Goal: Task Accomplishment & Management: Manage account settings

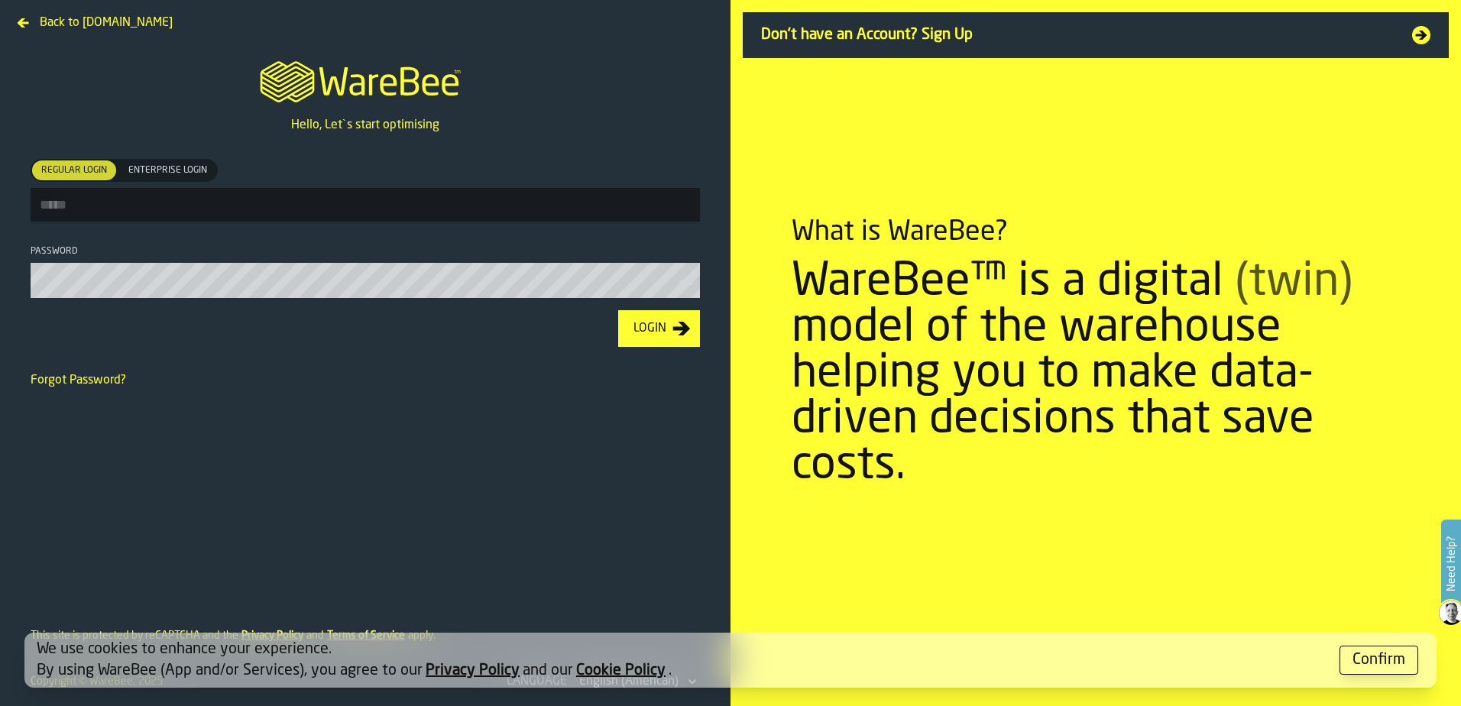
click at [190, 167] on span "Enterprise Login" at bounding box center [167, 171] width 91 height 14
click at [242, 216] on input "Regular Login Regular Login Enterprise Login Enterprise Login" at bounding box center [365, 205] width 669 height 34
type input "**********"
click at [618, 310] on button "Login" at bounding box center [659, 328] width 82 height 37
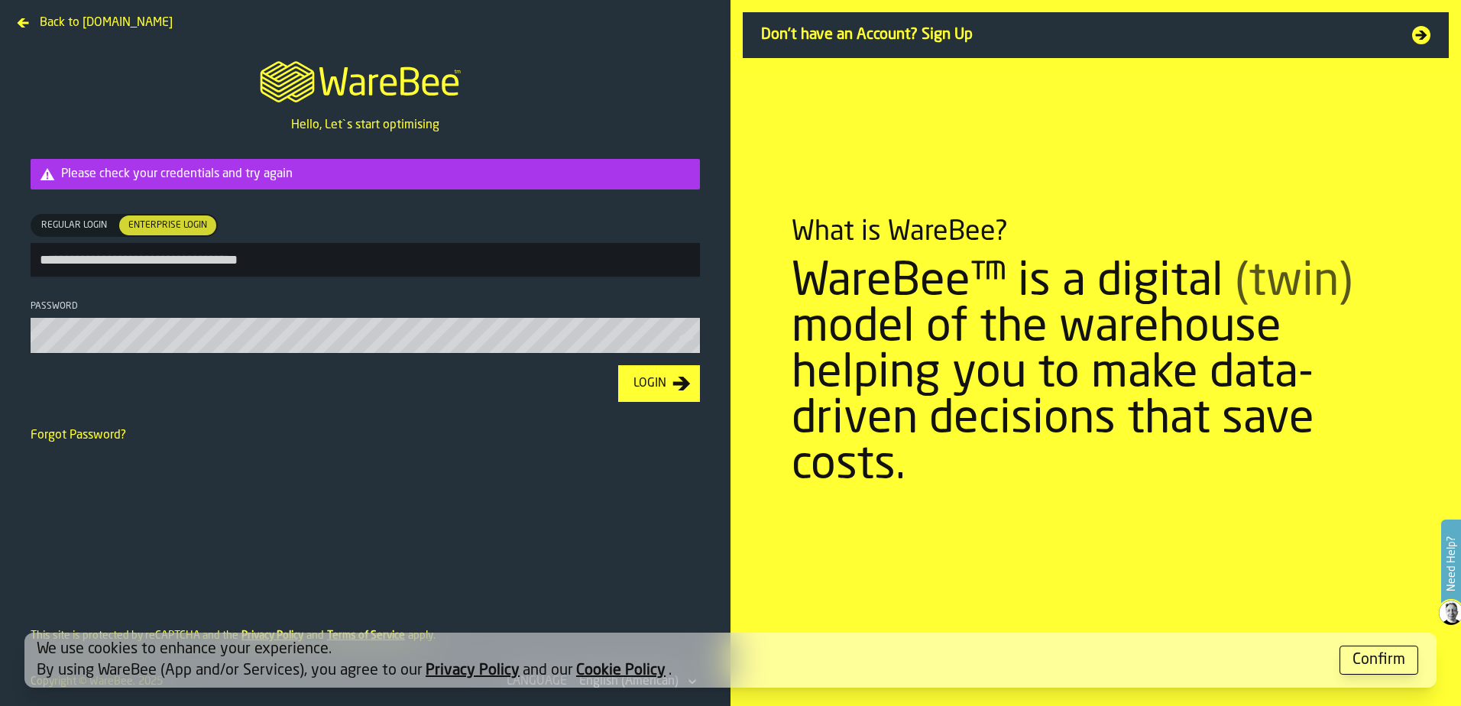
click at [92, 217] on div "Regular Login" at bounding box center [74, 225] width 84 height 20
click at [92, 226] on span "Regular Login" at bounding box center [74, 226] width 78 height 14
click at [653, 387] on div "Login" at bounding box center [649, 383] width 45 height 18
click at [1382, 662] on div "Confirm" at bounding box center [1378, 659] width 53 height 21
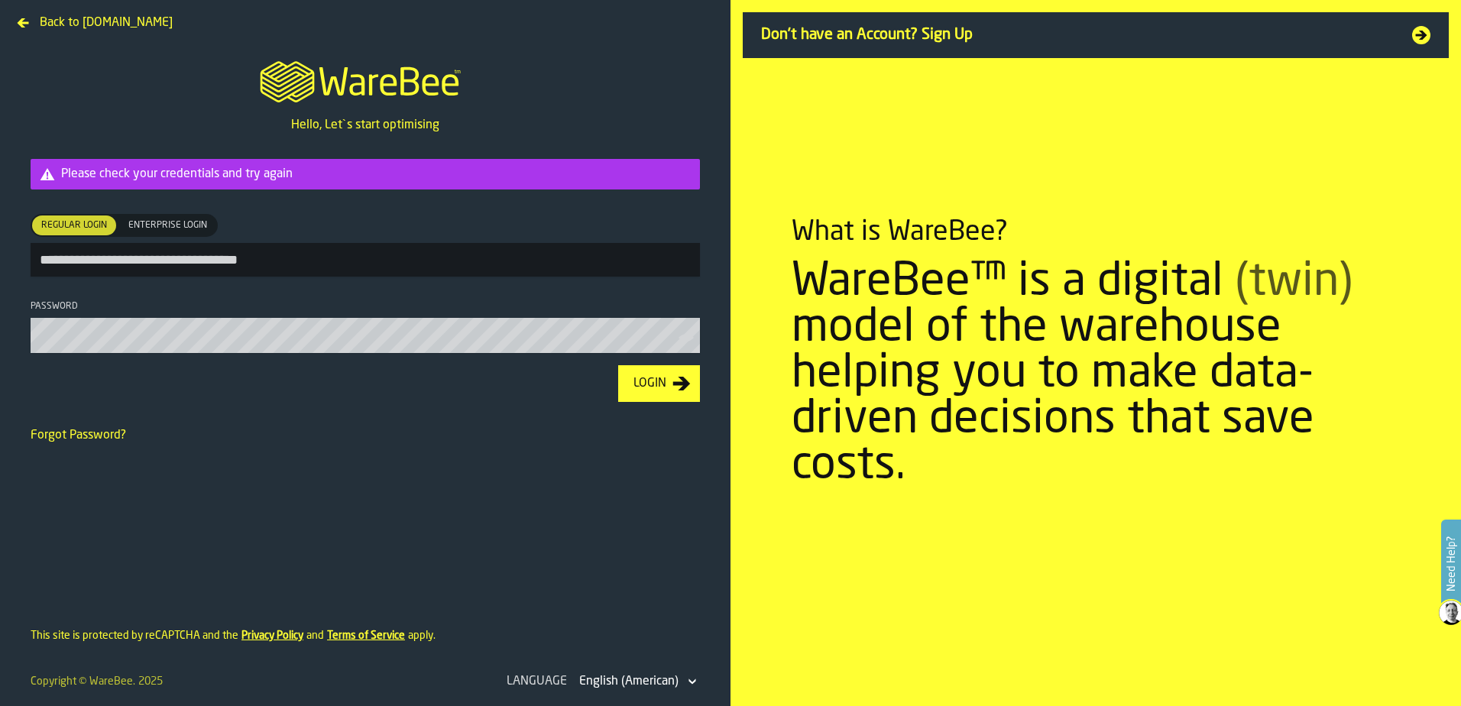
click at [565, 35] on header "Back to [DOMAIN_NAME]" at bounding box center [365, 18] width 730 height 37
